Goal: Navigation & Orientation: Find specific page/section

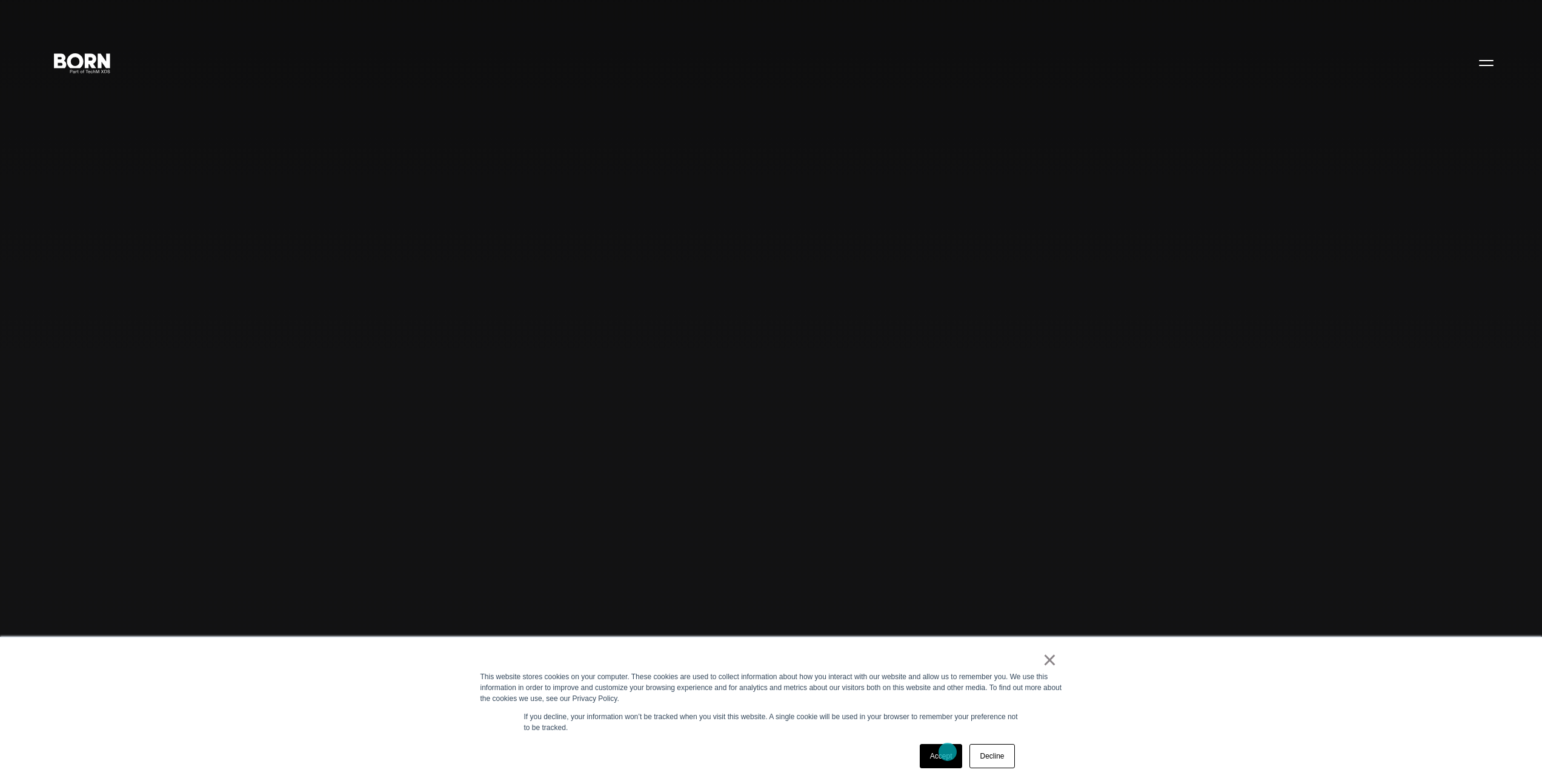
click at [948, 751] on link "Accept" at bounding box center [941, 756] width 43 height 24
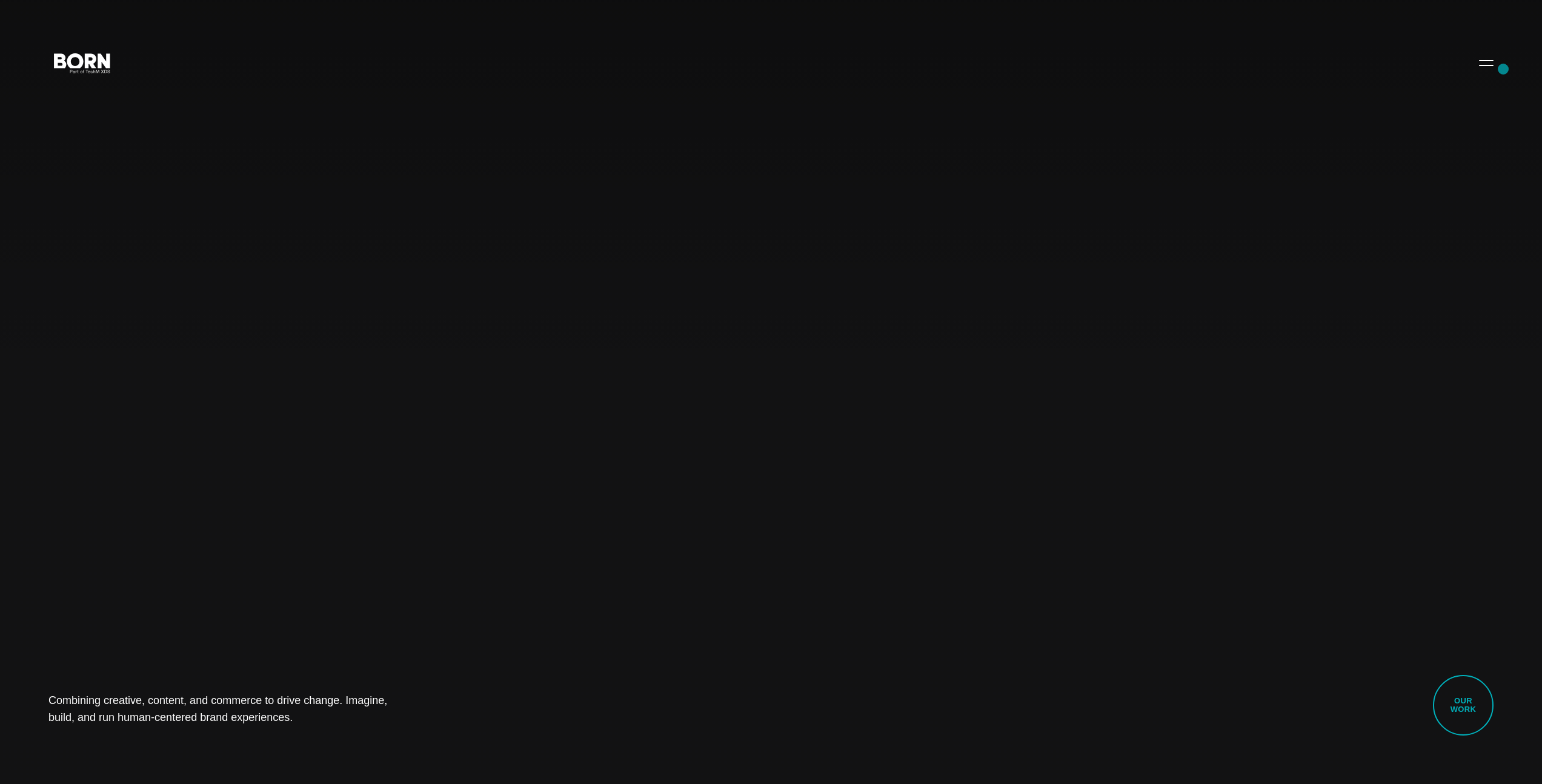
click at [1503, 69] on div "Combining creative, content, and commerce to drive change. Imagine, build, and …" at bounding box center [771, 392] width 1542 height 784
click at [1493, 67] on button "Primary Menu" at bounding box center [1486, 62] width 29 height 25
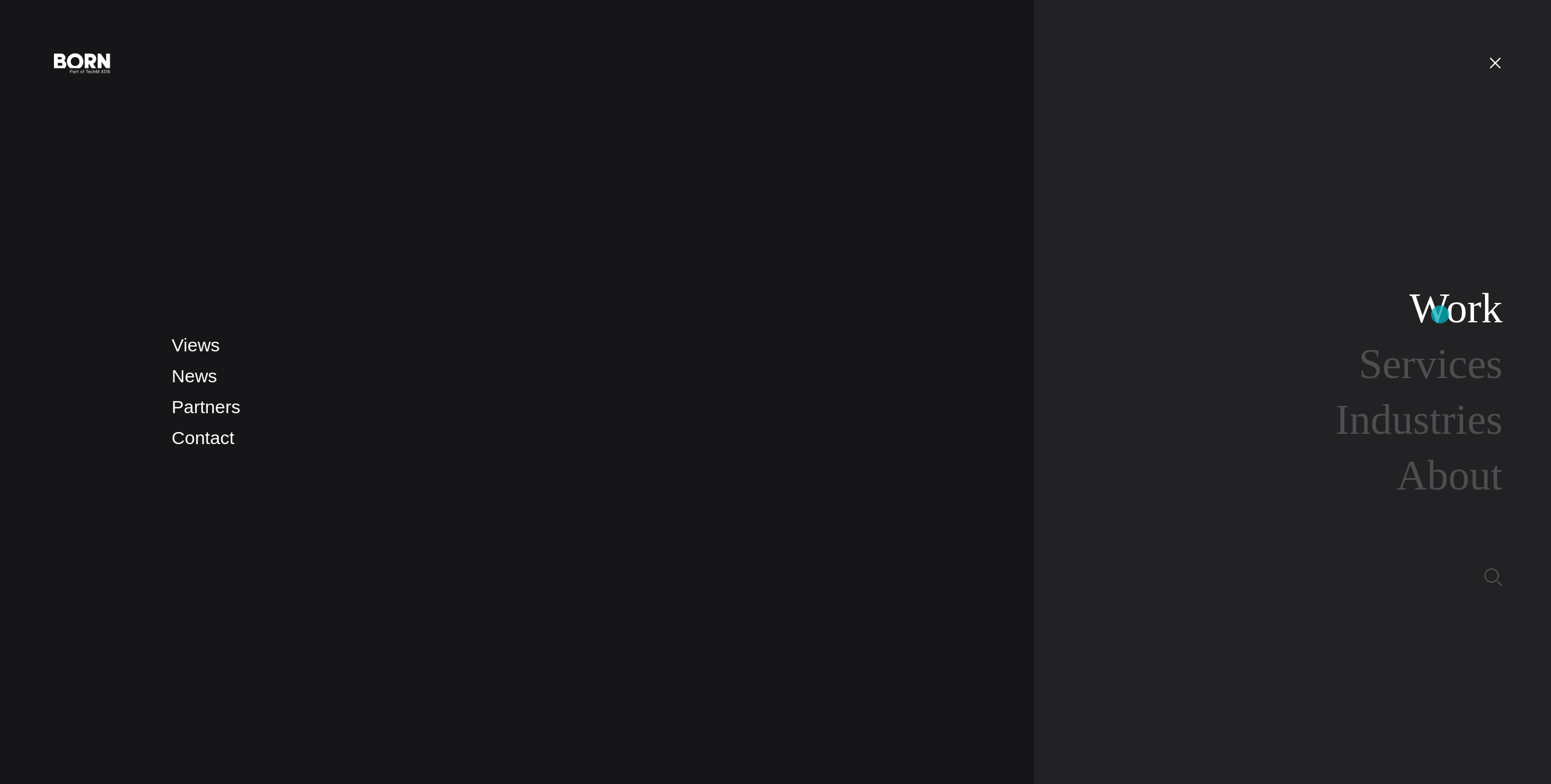
click at [1441, 311] on link "Work" at bounding box center [1456, 308] width 93 height 47
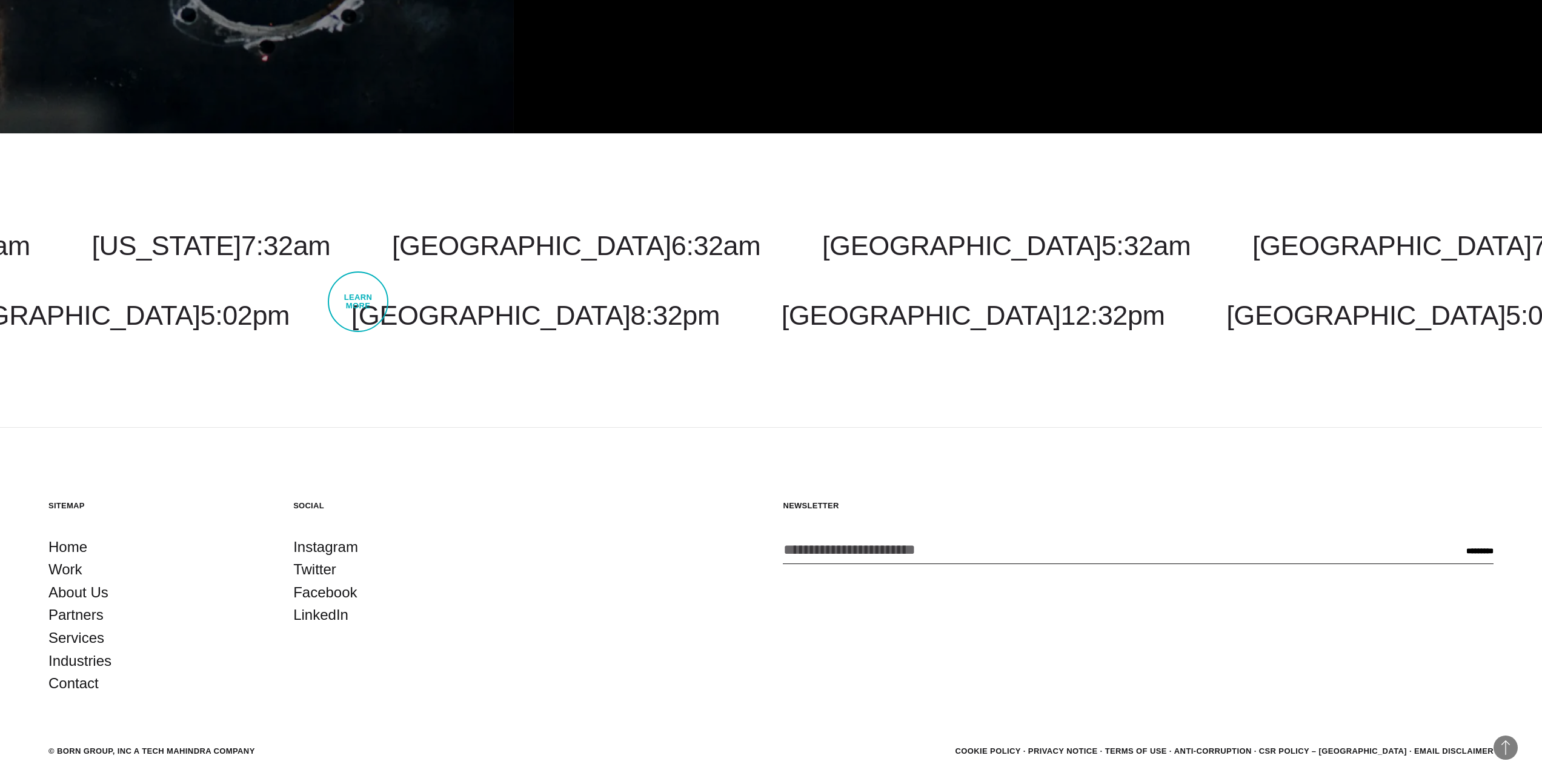
scroll to position [5368, 0]
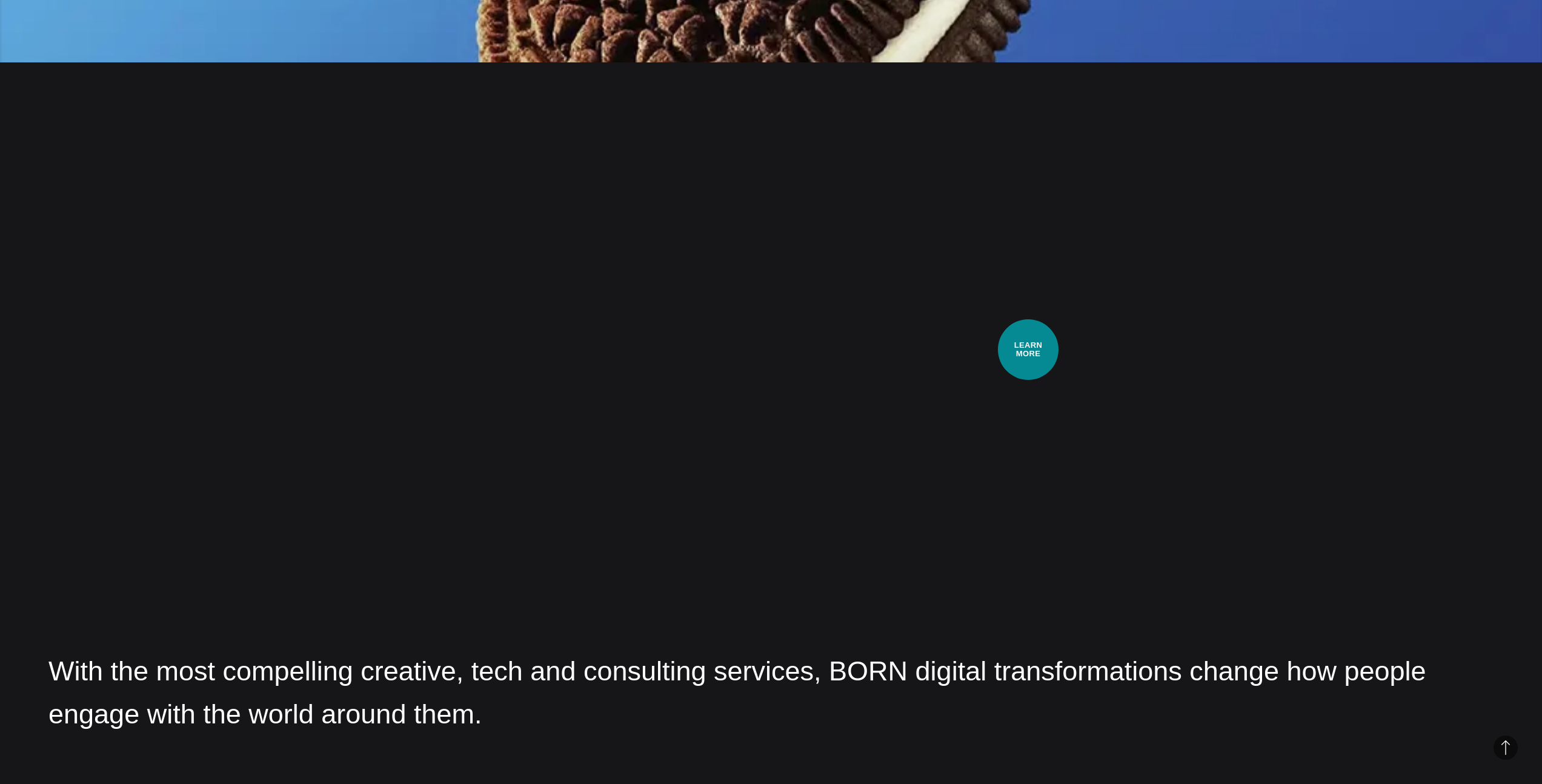
scroll to position [2816, 0]
